Goal: Transaction & Acquisition: Purchase product/service

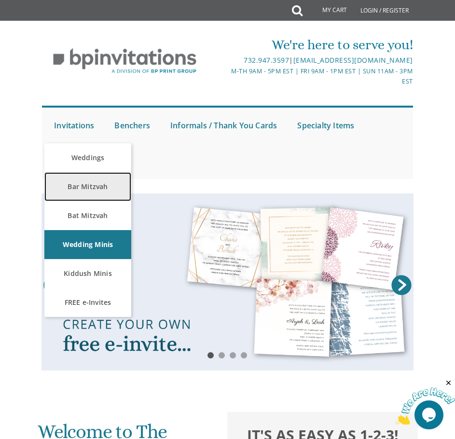
click at [83, 189] on link "Bar Mitzvah" at bounding box center [87, 186] width 87 height 29
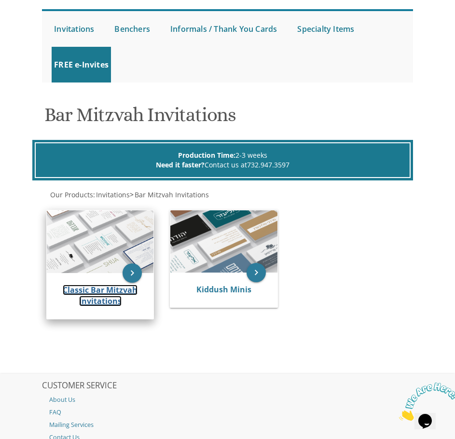
click at [85, 288] on link "Classic Bar Mitzvah Invitations" at bounding box center [100, 296] width 75 height 22
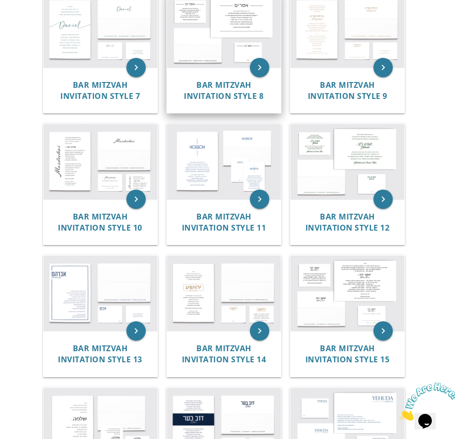
scroll to position [531, 0]
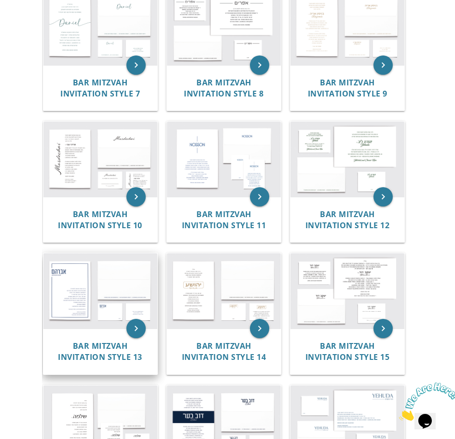
click at [84, 271] on img at bounding box center [100, 290] width 114 height 75
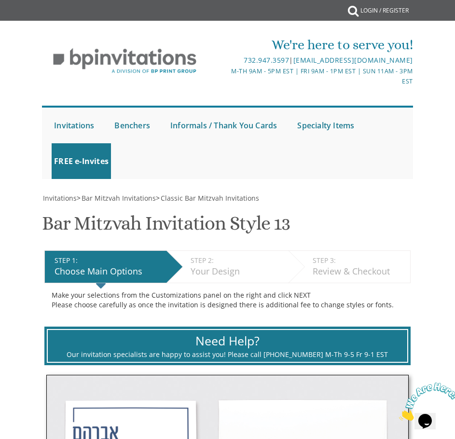
scroll to position [193, 0]
